Goal: Find specific page/section: Find specific page/section

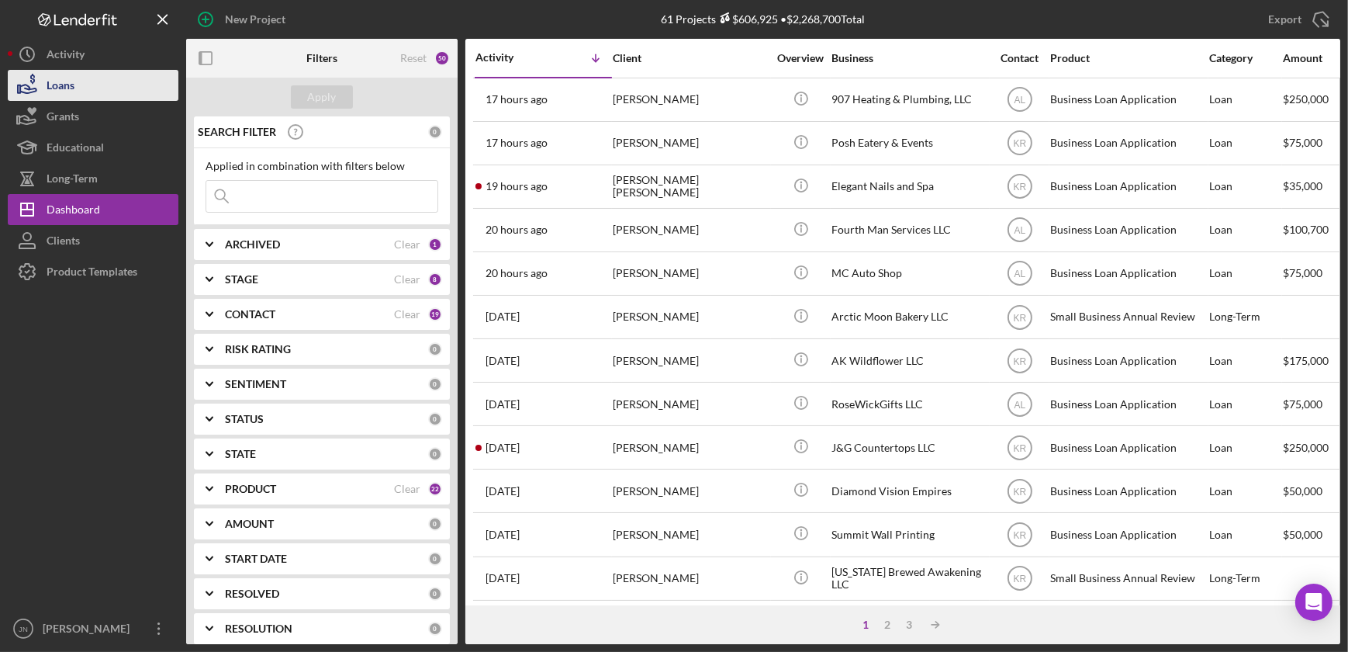
click at [64, 92] on div "Loans" at bounding box center [61, 87] width 28 height 35
